Goal: Task Accomplishment & Management: Complete application form

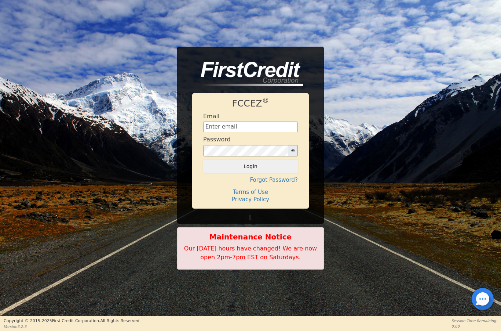
click at [235, 123] on input "text" at bounding box center [250, 126] width 95 height 11
type input "[EMAIL_ADDRESS][DOMAIN_NAME]"
click at [255, 173] on button "Login" at bounding box center [250, 166] width 95 height 12
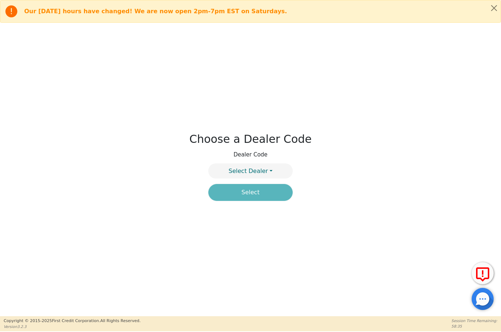
click at [265, 170] on span "Select Dealer" at bounding box center [248, 170] width 39 height 7
click at [267, 188] on link "4394A" at bounding box center [251, 189] width 84 height 10
click at [274, 195] on button "Select" at bounding box center [250, 192] width 84 height 17
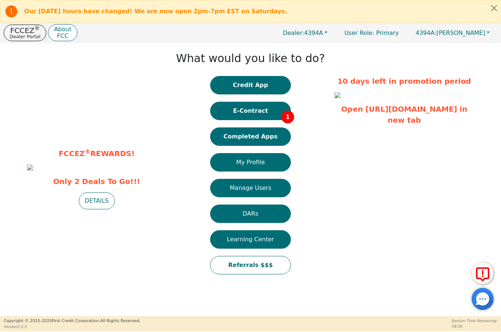
click at [258, 112] on button "E-Contract 1" at bounding box center [250, 111] width 81 height 18
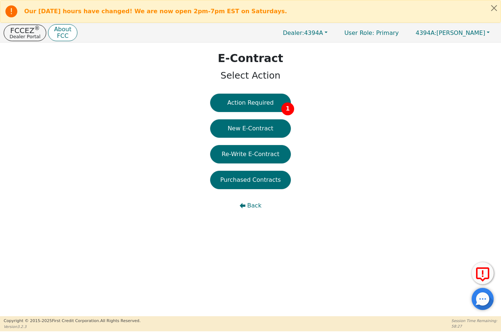
click at [265, 105] on button "Action Required 1" at bounding box center [250, 103] width 81 height 18
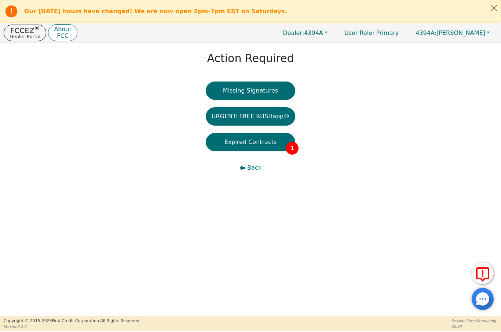
click at [255, 146] on button "Expired Contracts 1" at bounding box center [251, 142] width 90 height 18
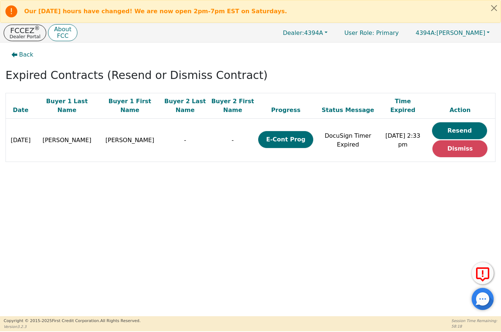
click at [465, 127] on button "Resend" at bounding box center [459, 130] width 55 height 17
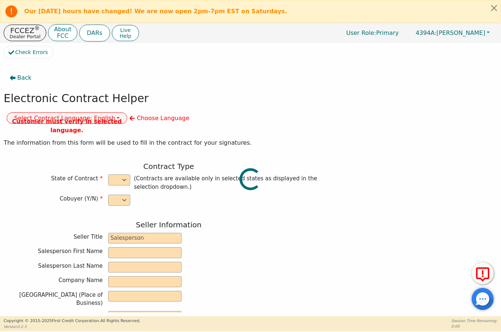
select select "n"
type input "President"
type input "ALDONY"
type input "[PERSON_NAME]"
type input "ALLSELL DBA EAU PURE WATER"
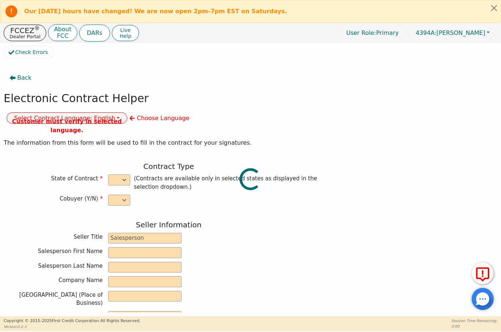
type input "[STREET_ADDRESS]"
type input "BOCA RATON"
select select "FL"
type input "33498"
type input "Water Treatment"
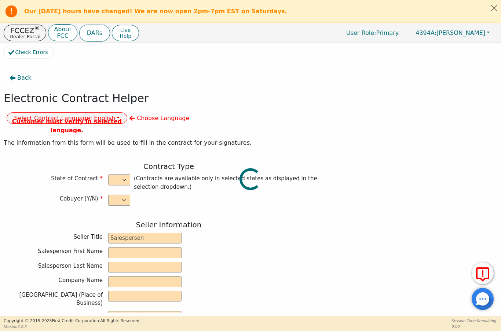
type input "Gener"
type input "2343"
type input "[PERSON_NAME]"
type input "[EMAIL_ADDRESS][DOMAIN_NAME]"
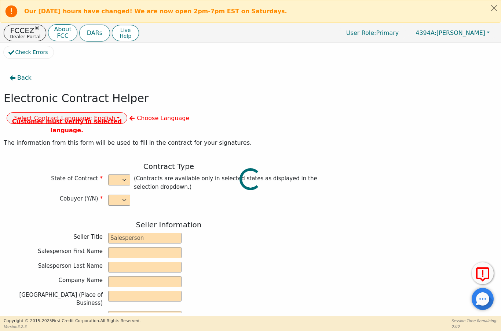
type input "[EMAIL_ADDRESS][DOMAIN_NAME]"
type input "[STREET_ADDRESS]"
type input "Miramar"
type input "Broward"
select select "FL"
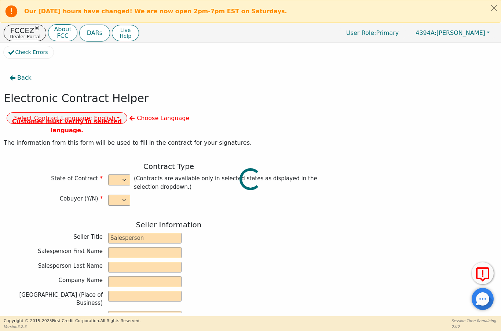
type input "33027"
type input "[DATE]"
type input "17.99"
type input "[DATE]"
type input "60"
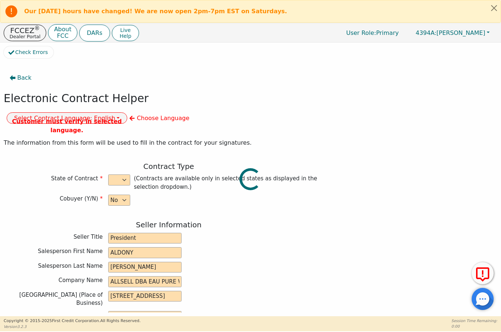
type input "0"
type input "6080181169680"
type input "4500.00"
type input "0.00"
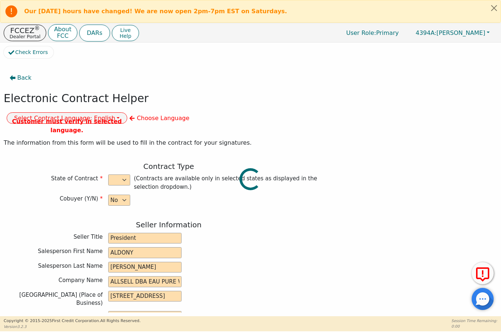
checkbox input "true"
type input "0.00"
type input "15.75"
type input "4515.75"
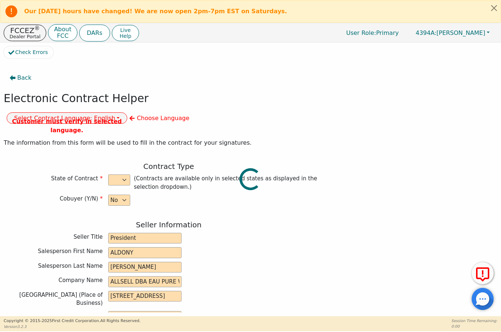
type input "6879.00"
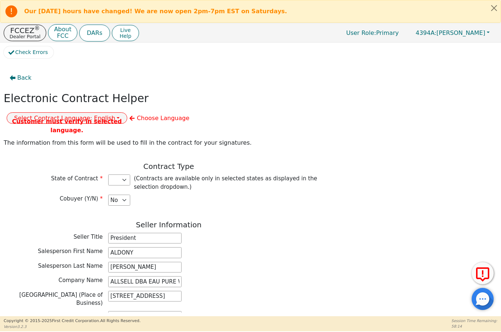
select select "FL"
click at [128, 112] on button "Select Contract Language: English" at bounding box center [67, 117] width 121 height 11
click at [65, 129] on link "English" at bounding box center [36, 134] width 58 height 10
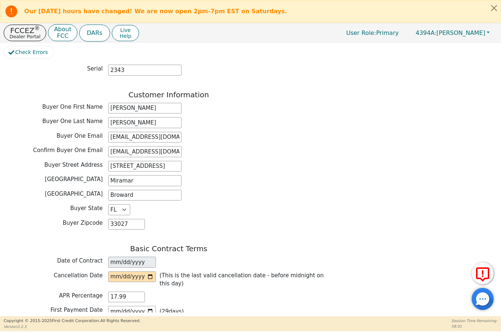
scroll to position [341, 0]
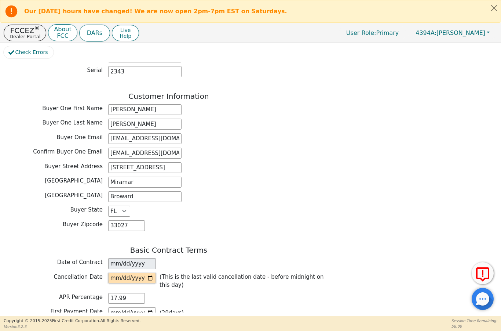
click at [131, 273] on input "date" at bounding box center [132, 278] width 48 height 11
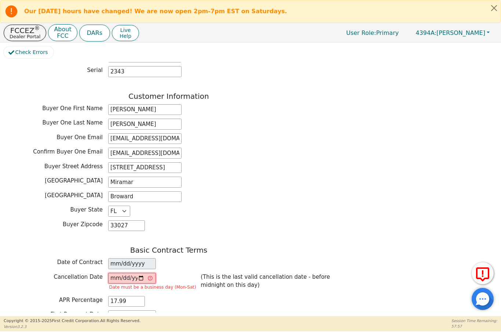
type input "[DATE]"
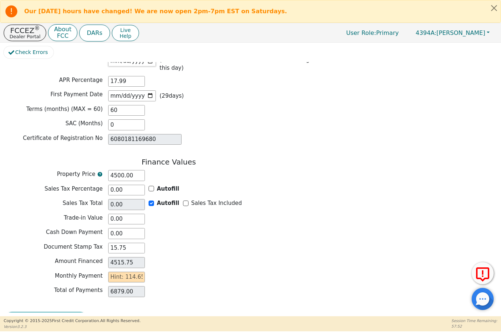
scroll to position [557, 0]
click at [114, 272] on input "text" at bounding box center [126, 277] width 37 height 11
type input "1"
type input "60.00"
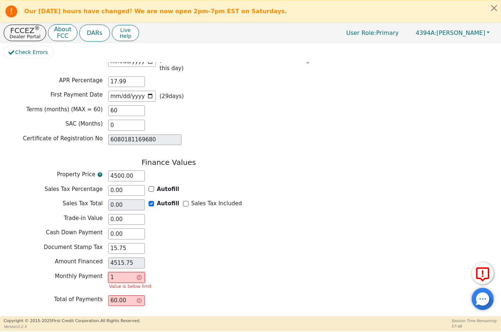
type input "11"
type input "660.00"
type input "114"
type input "6840.00"
type input "114.5"
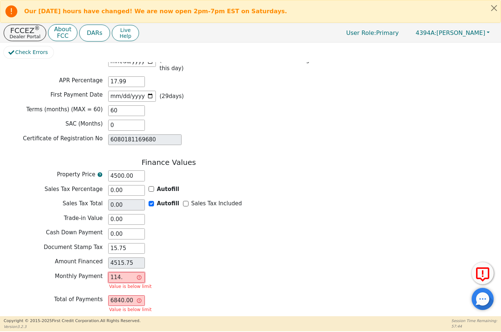
type input "6870.00"
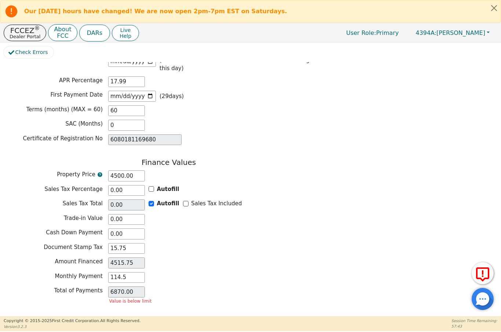
click at [258, 272] on div "Monthly Payment 114.5" at bounding box center [169, 277] width 330 height 11
type input "114.50"
click at [46, 312] on button "Review & Begin Contract" at bounding box center [46, 320] width 85 height 17
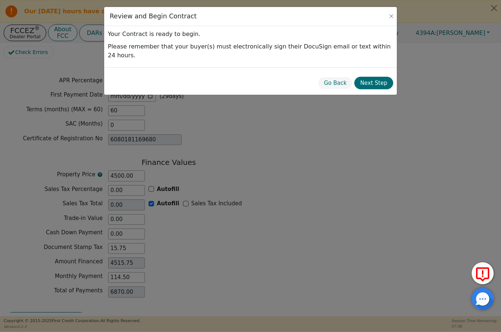
click at [379, 77] on button "Next Step" at bounding box center [374, 83] width 39 height 13
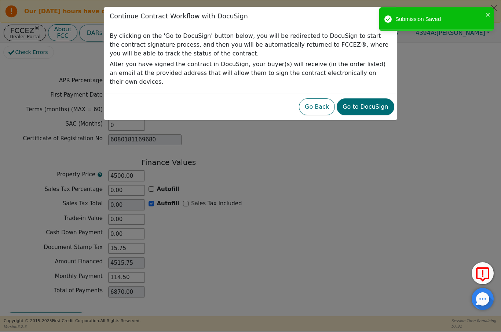
click at [373, 100] on button "Go to DocuSign" at bounding box center [365, 106] width 57 height 17
